Goal: Use online tool/utility: Use online tool/utility

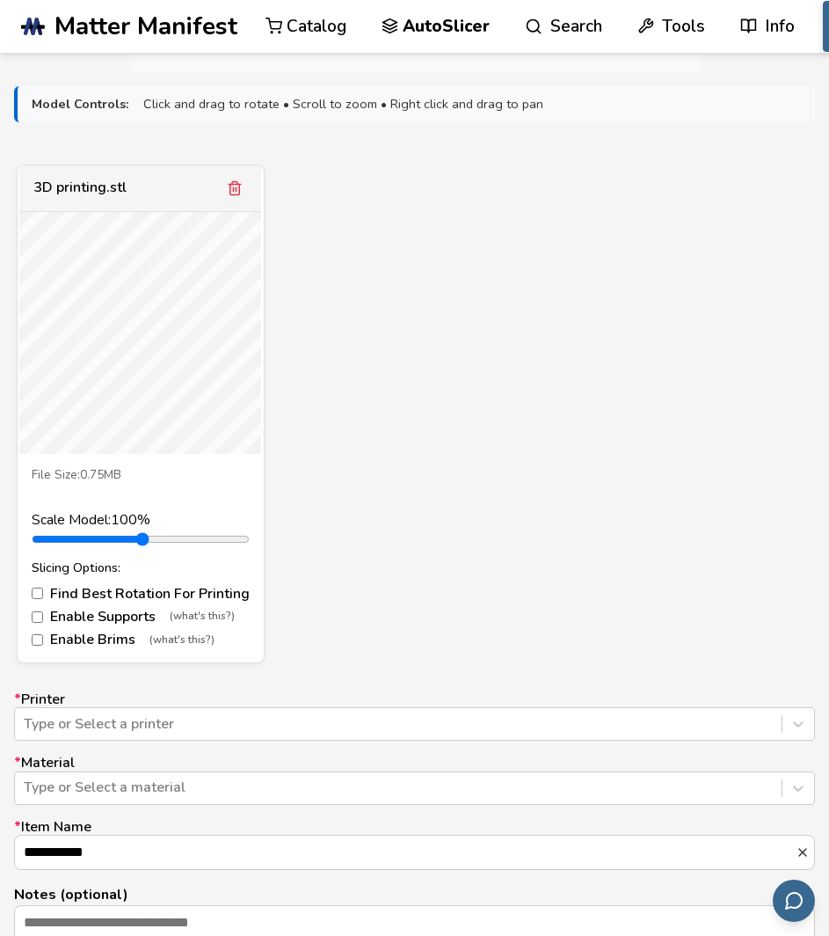
scroll to position [587, 0]
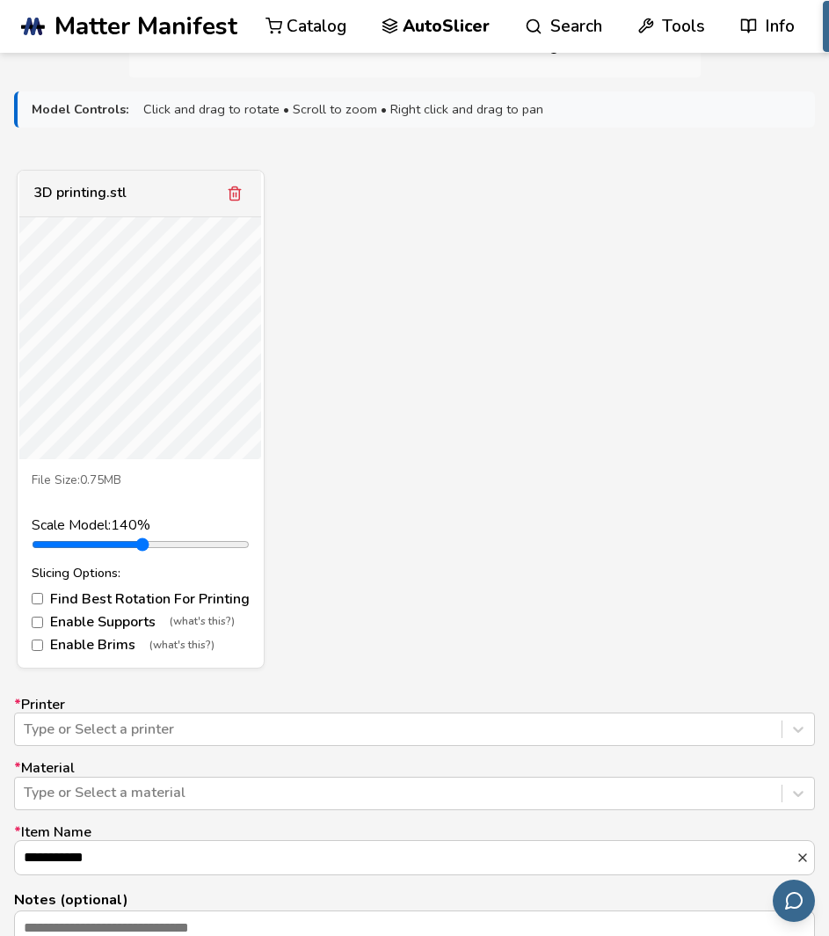
drag, startPoint x: 78, startPoint y: 542, endPoint x: 292, endPoint y: 383, distance: 266.0
click at [93, 551] on input "range" at bounding box center [141, 544] width 218 height 14
click at [179, 107] on span "Click and drag to rotate • Scroll to zoom • Right click and drag to pan" at bounding box center [343, 109] width 400 height 15
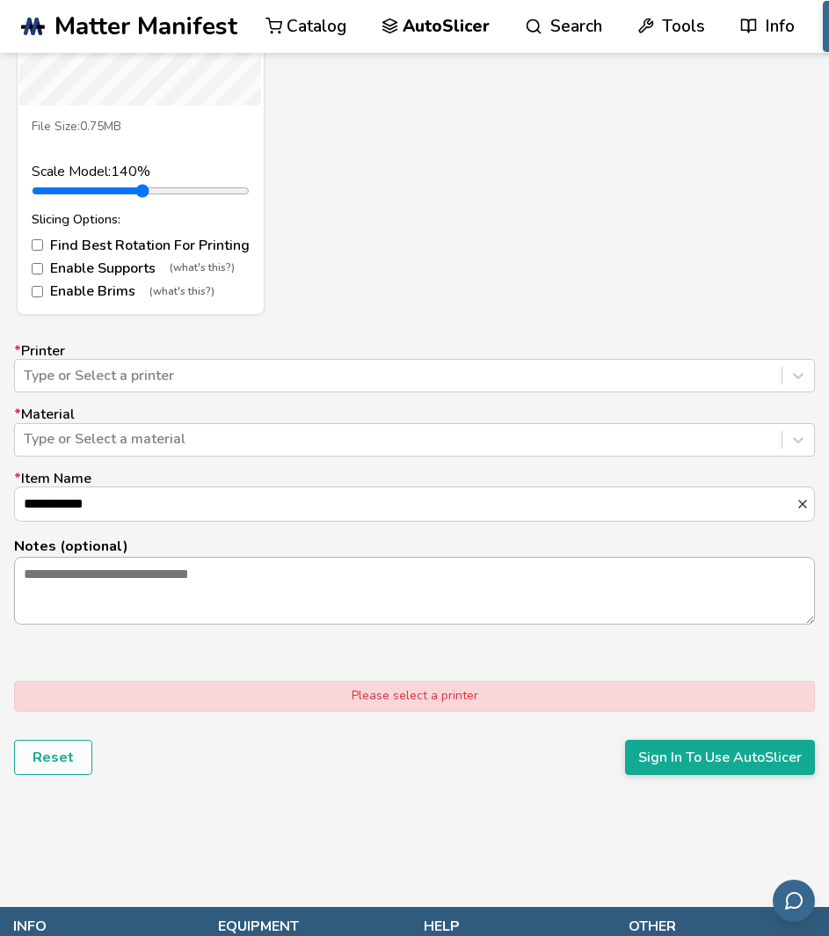
drag, startPoint x: 554, startPoint y: 339, endPoint x: 588, endPoint y: 441, distance: 107.6
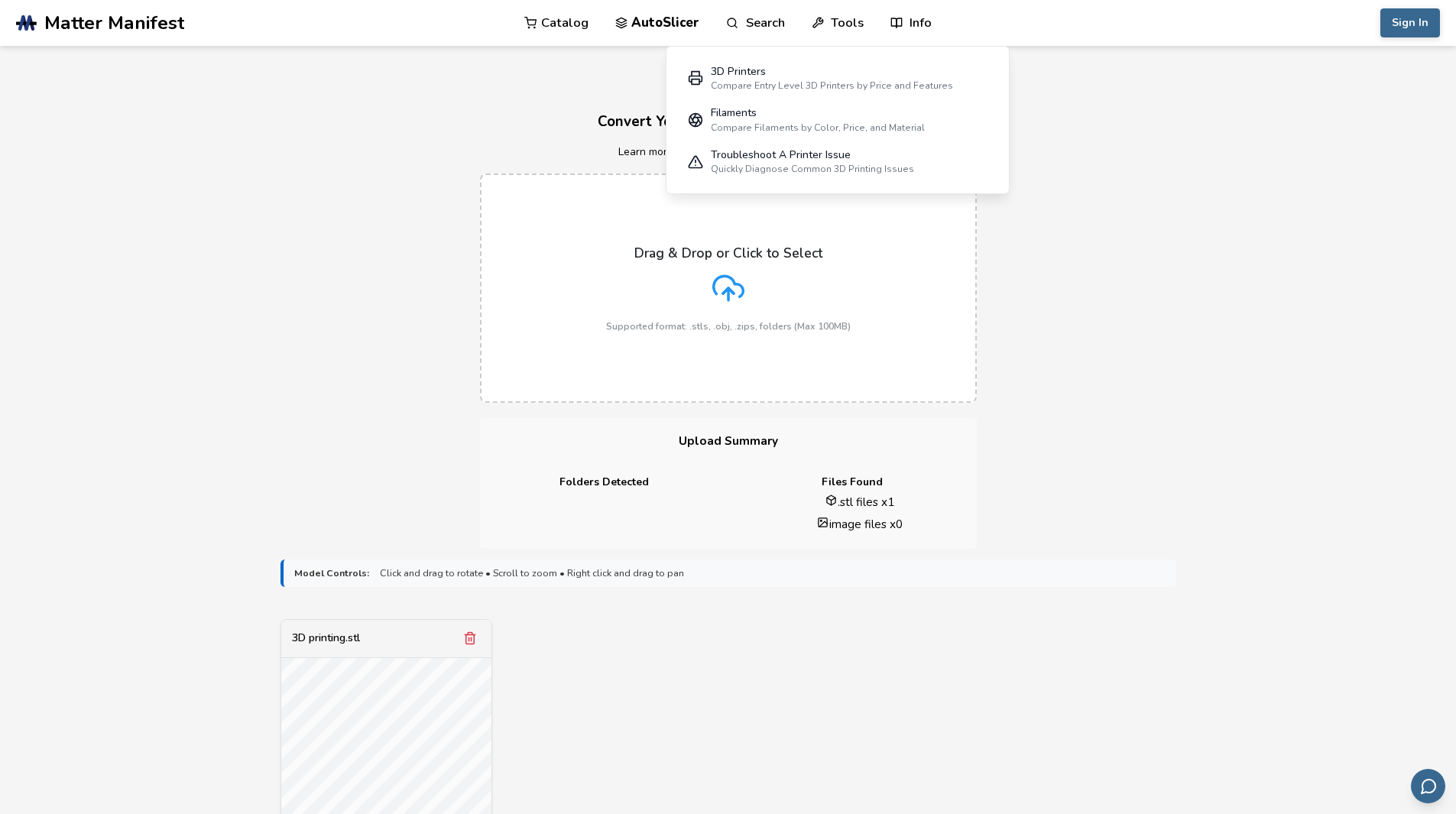
scroll to position [255, 0]
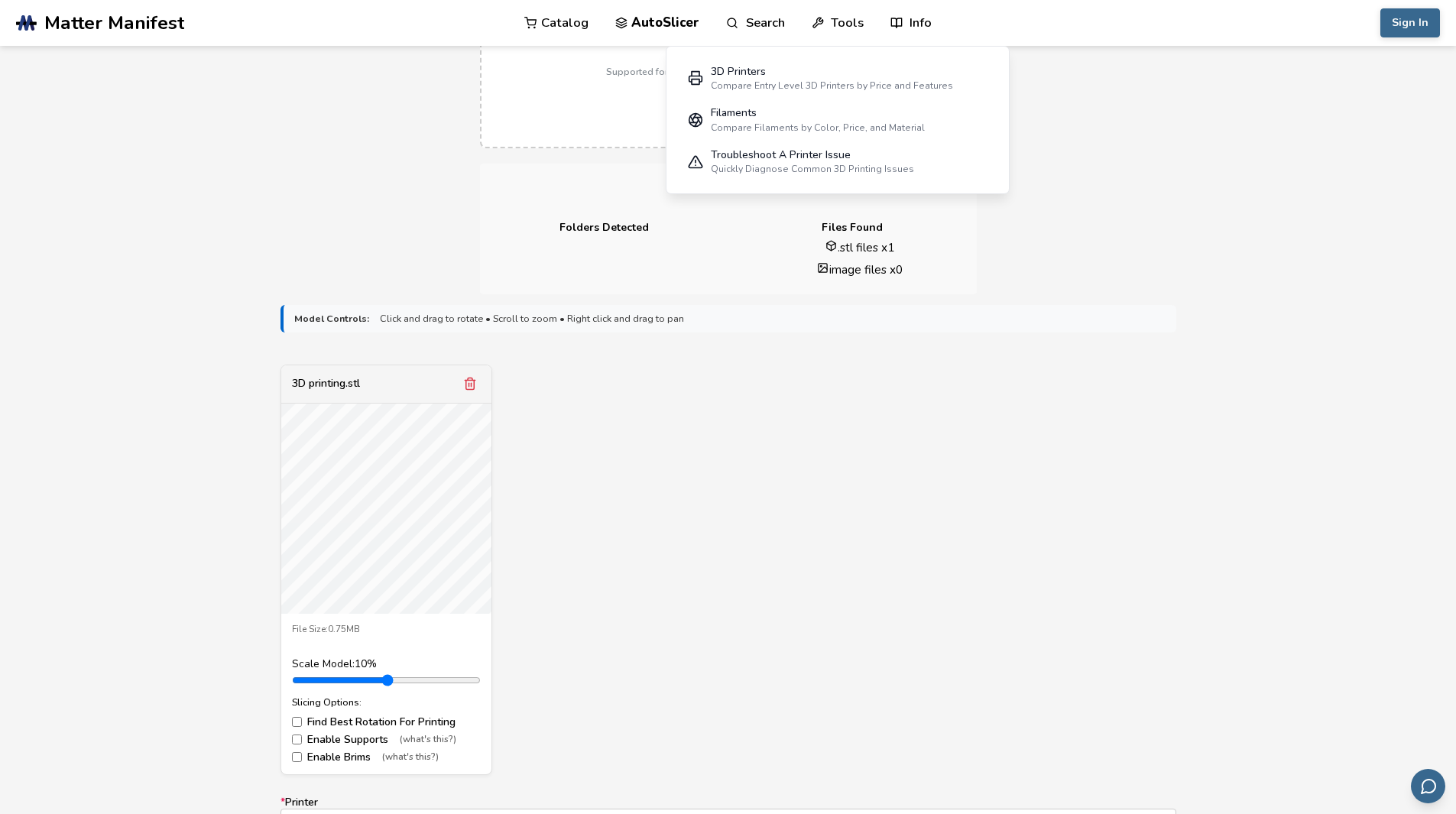
drag, startPoint x: 334, startPoint y: 679, endPoint x: 268, endPoint y: 692, distance: 67.3
type input "***"
click at [292, 686] on input "range" at bounding box center [386, 680] width 189 height 12
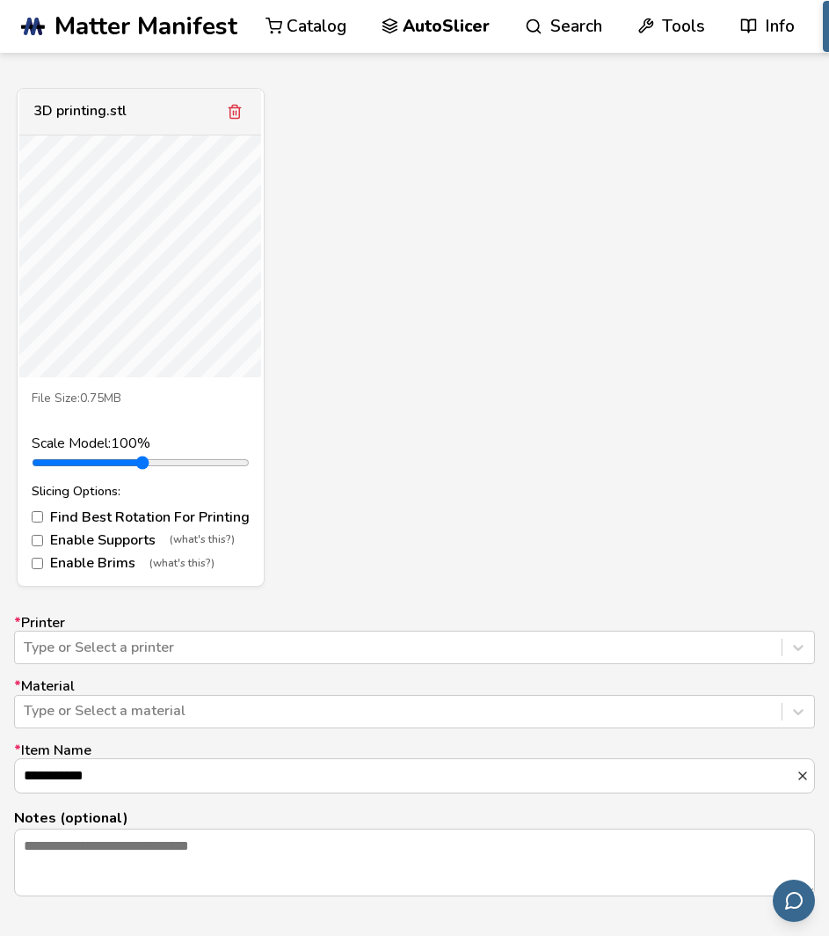
scroll to position [694, 0]
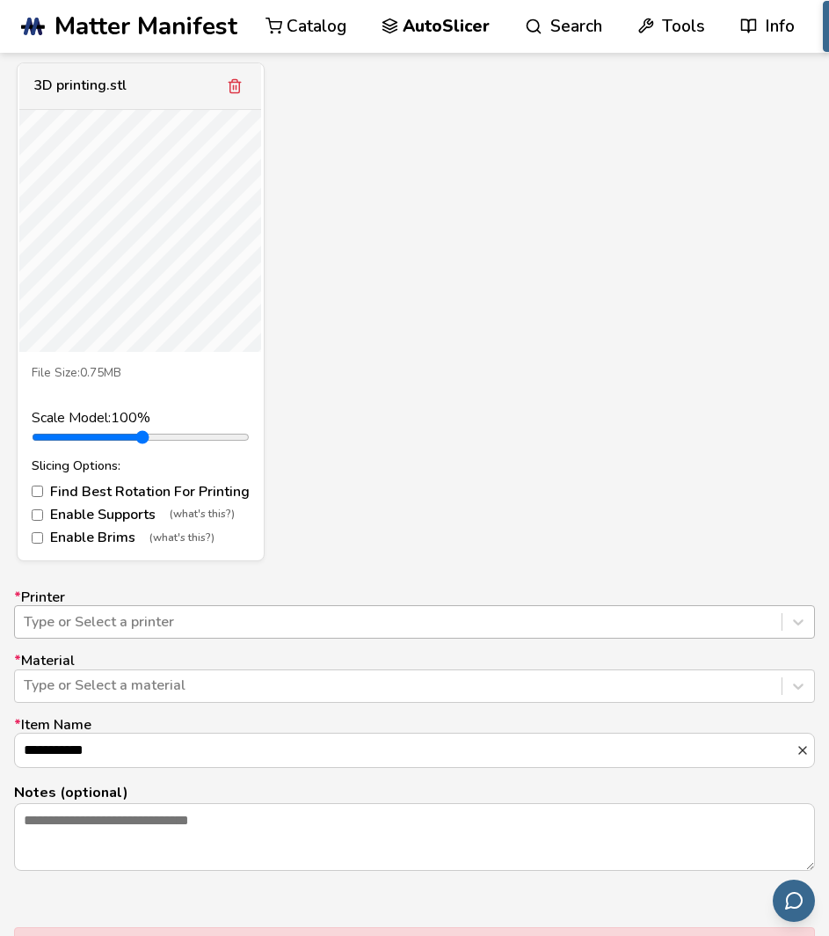
click at [132, 624] on div at bounding box center [398, 621] width 749 height 19
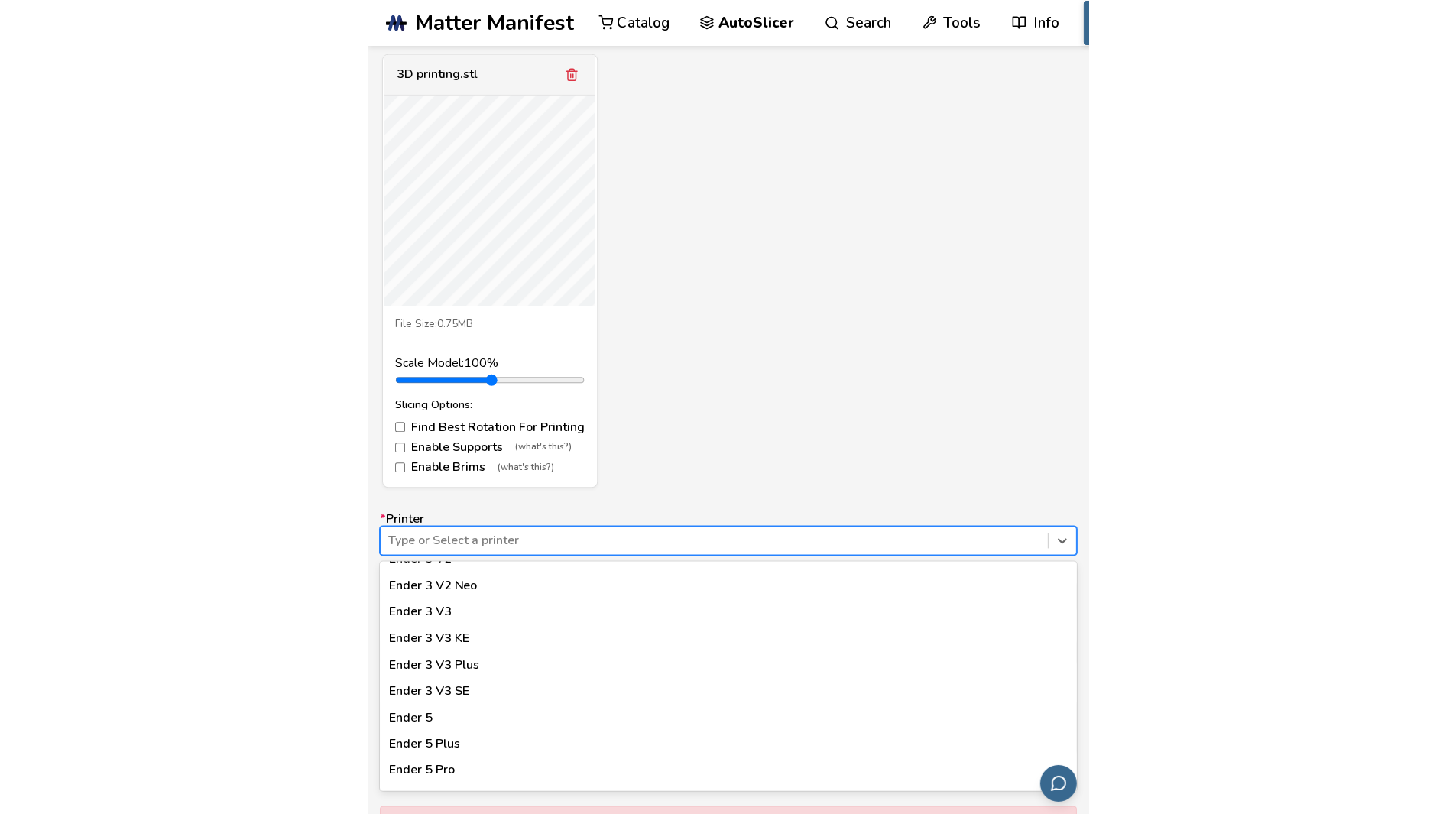
scroll to position [1406, 0]
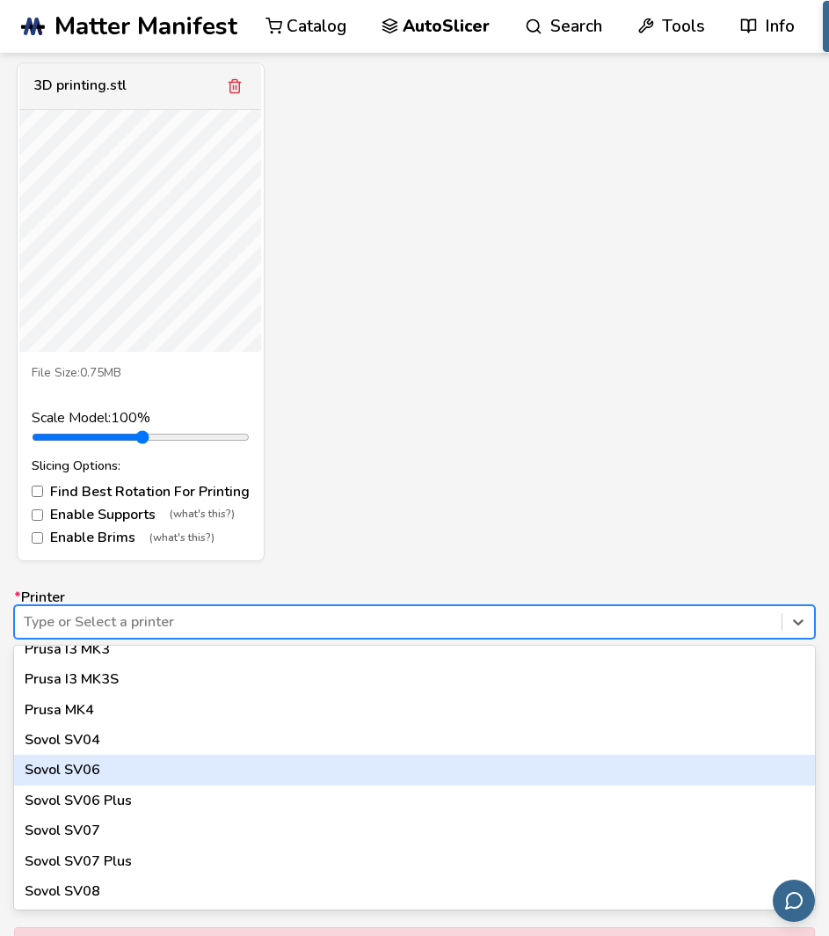
drag, startPoint x: 215, startPoint y: 762, endPoint x: 222, endPoint y: 738, distance: 24.8
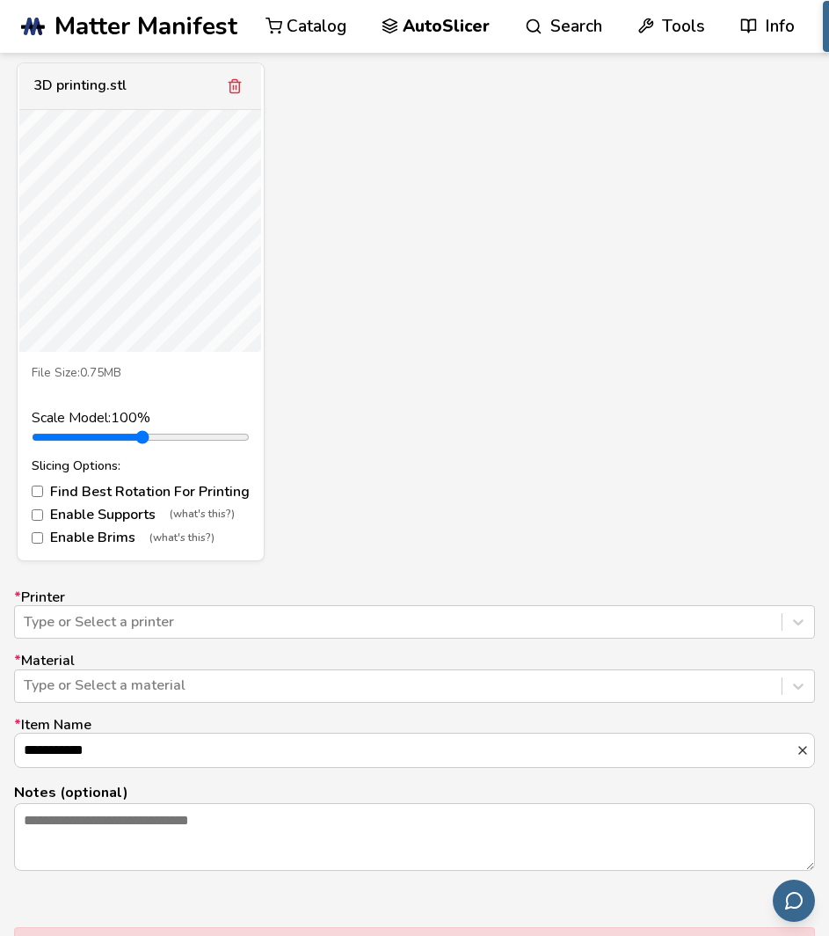
drag, startPoint x: 222, startPoint y: 738, endPoint x: 497, endPoint y: 30, distance: 759.6
drag, startPoint x: 497, startPoint y: 30, endPoint x: 759, endPoint y: 252, distance: 343.2
click at [759, 252] on div "3D printing.stl File Size: 0.75MB Scale Model: 100 % Slicing Options: Find Best…" at bounding box center [414, 311] width 801 height 499
